Goal: Find specific page/section: Find specific page/section

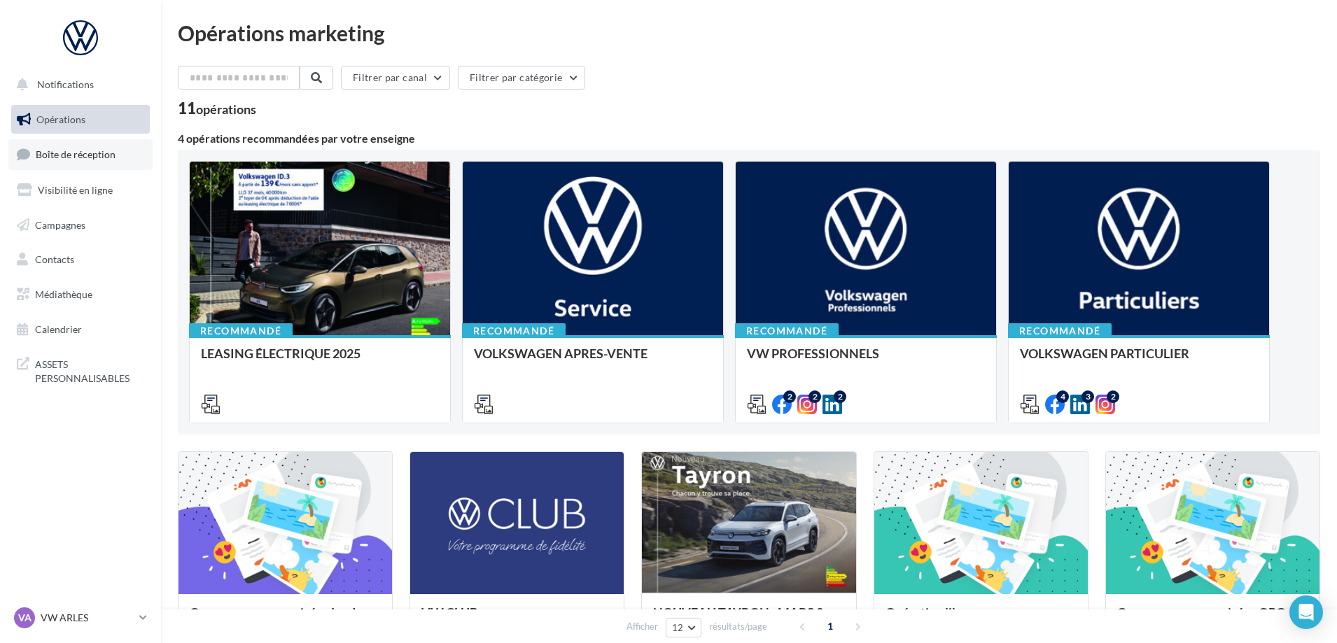
click at [76, 159] on span "Boîte de réception" at bounding box center [76, 154] width 80 height 12
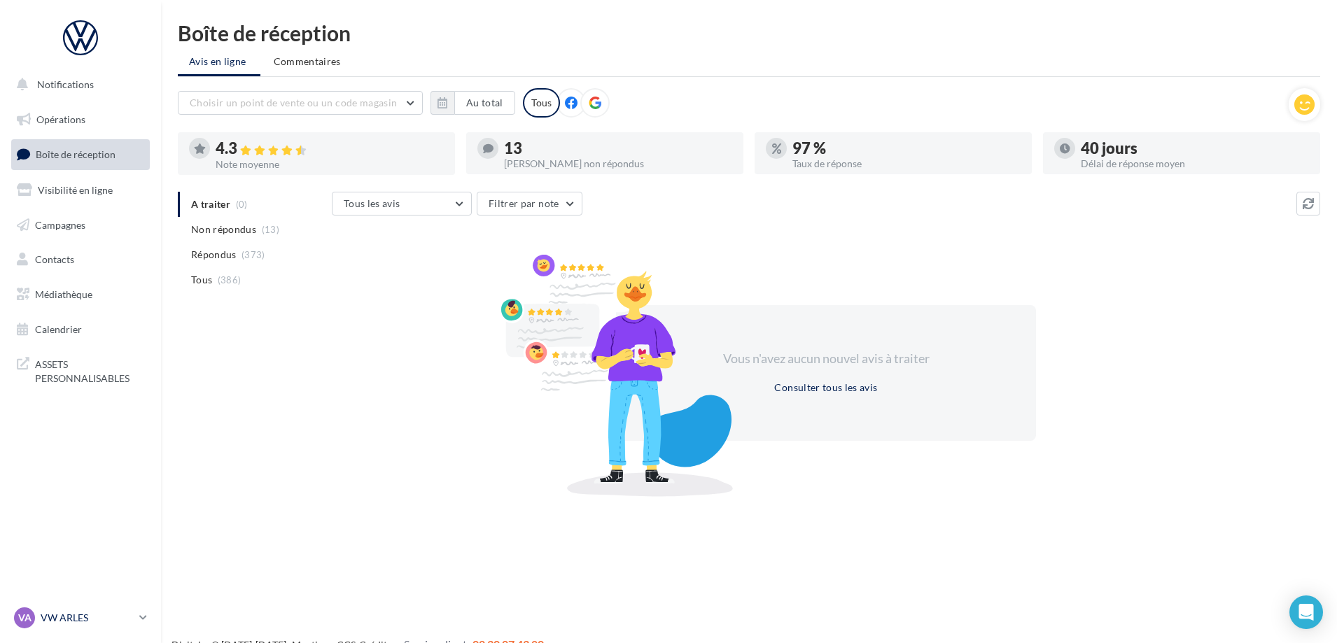
click at [138, 617] on link "VA VW ARLES vw-arl-pra" at bounding box center [80, 618] width 139 height 27
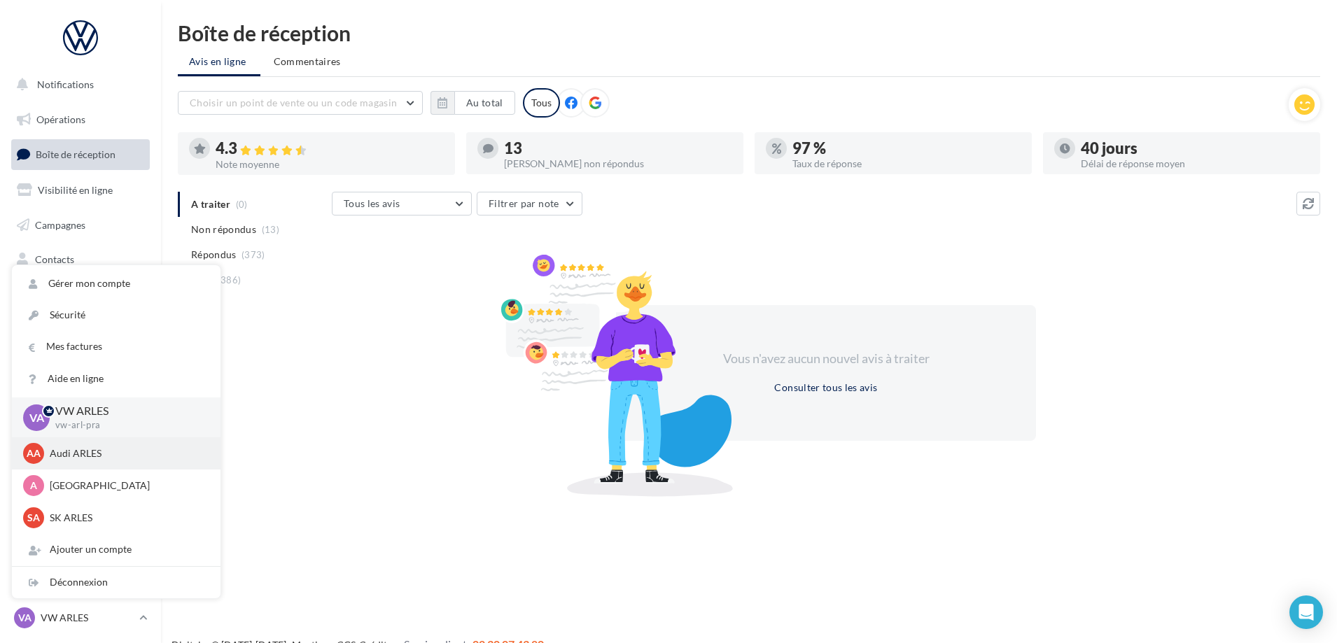
click at [85, 464] on div "AA Audi ARLES audi-arle-pra" at bounding box center [116, 453] width 186 height 21
